Goal: Obtain resource: Download file/media

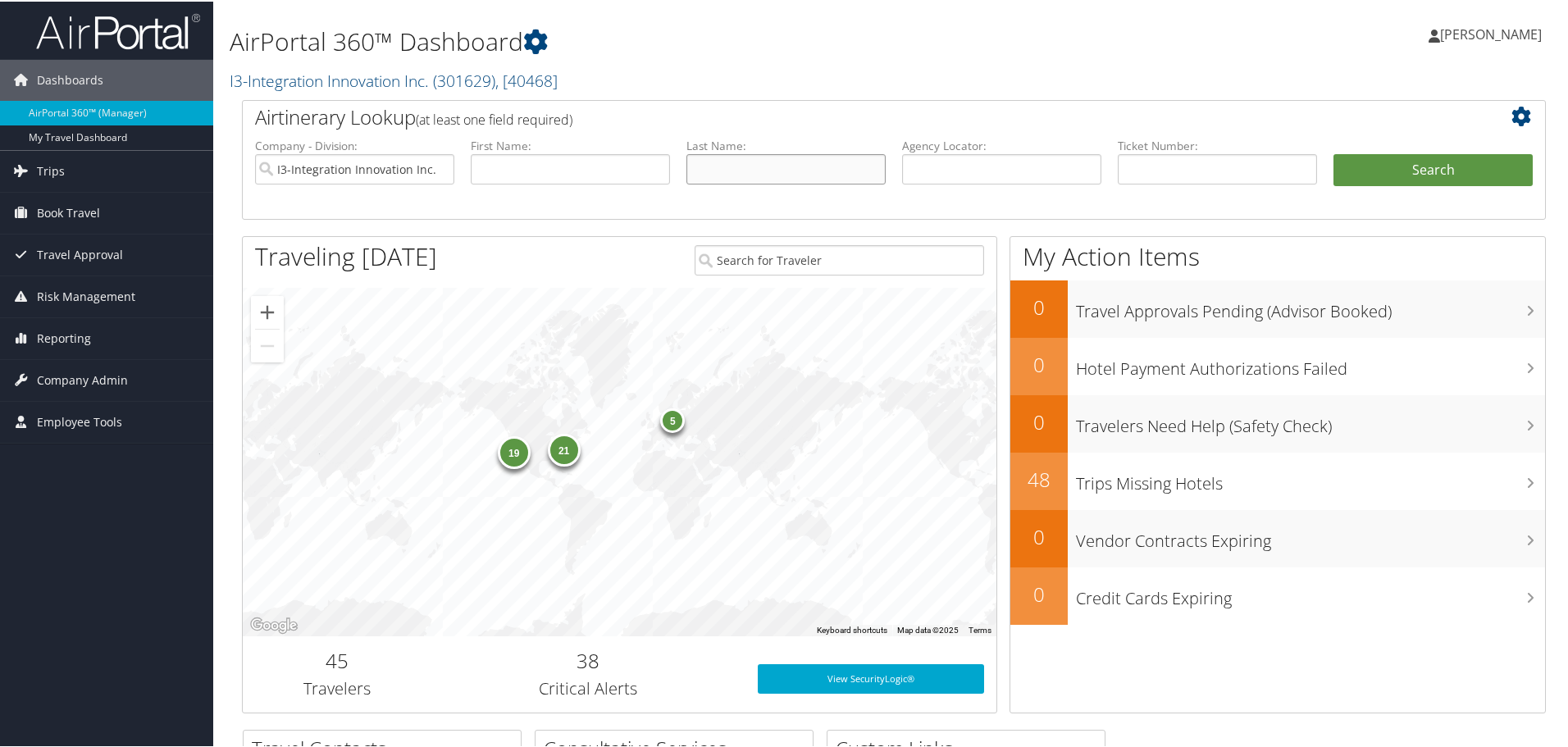
click at [731, 158] on input "text" at bounding box center [786, 168] width 199 height 31
type input "[PERSON_NAME]"
click at [1334, 153] on button "Search" at bounding box center [1433, 169] width 199 height 32
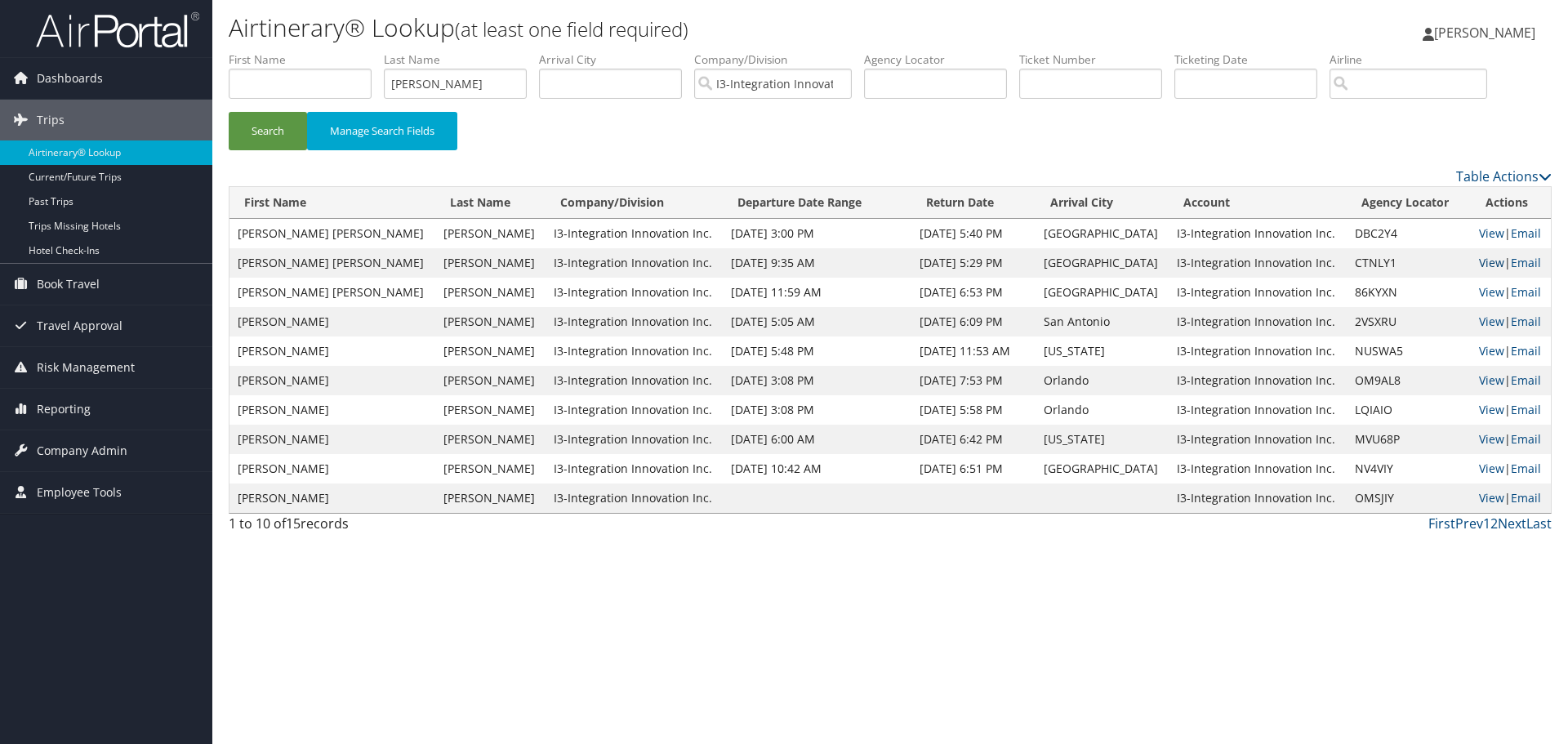
click at [1484, 266] on link "View" at bounding box center [1491, 262] width 25 height 16
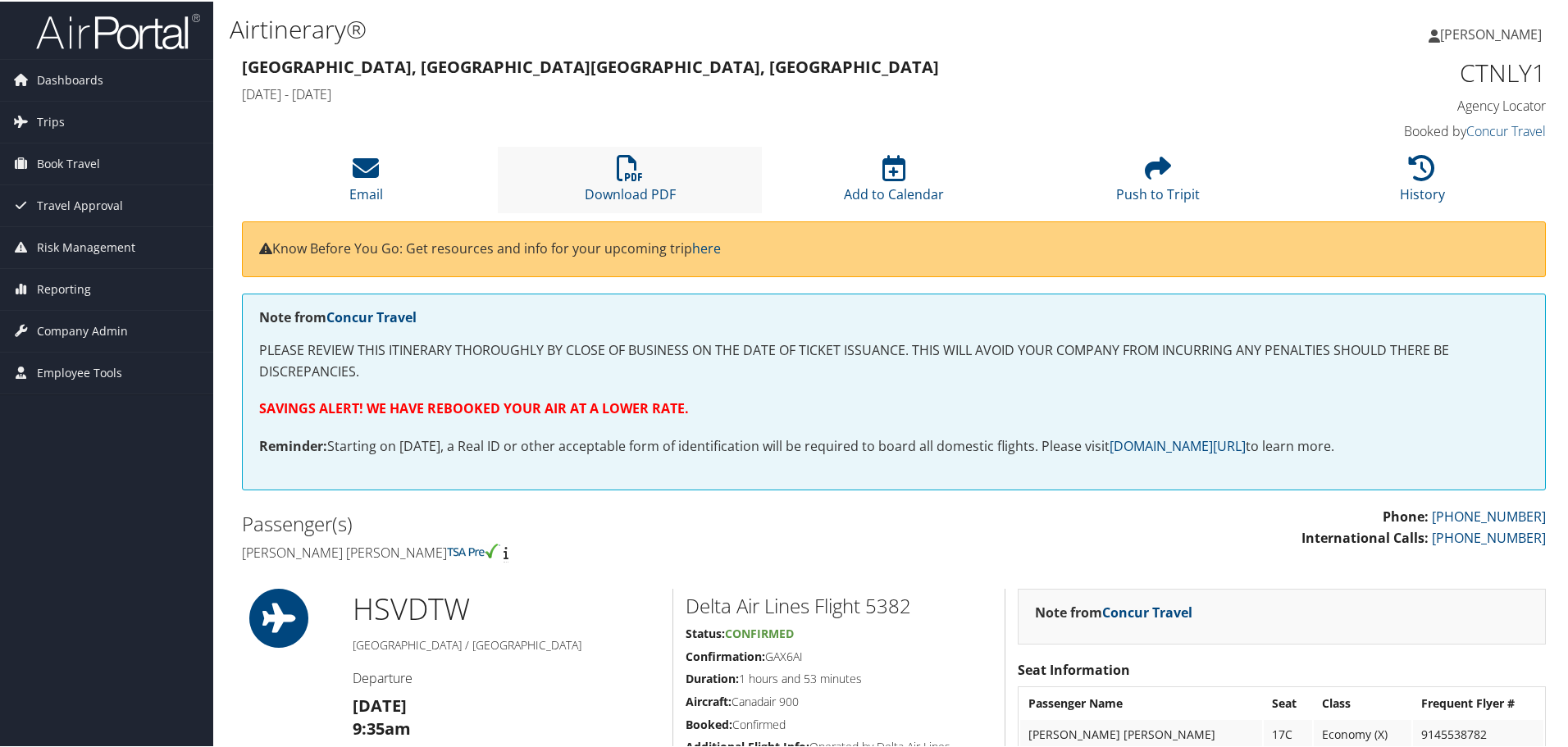
click at [639, 206] on li "Download PDF" at bounding box center [629, 179] width 264 height 67
